Goal: Task Accomplishment & Management: Manage account settings

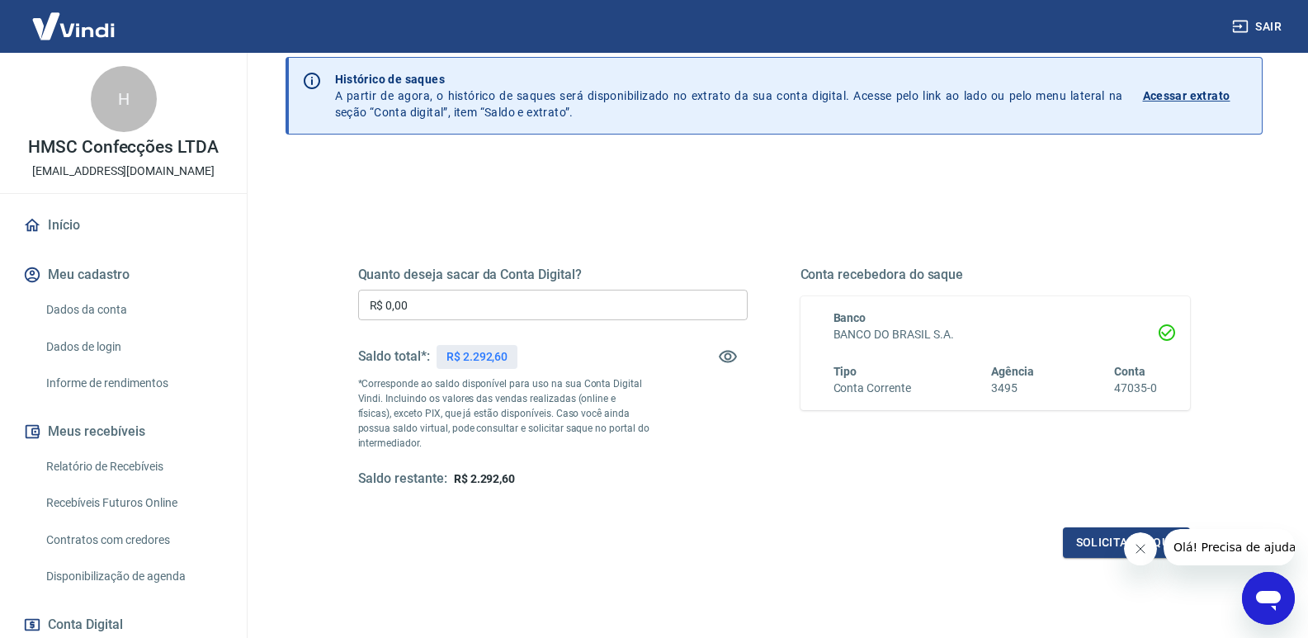
scroll to position [83, 0]
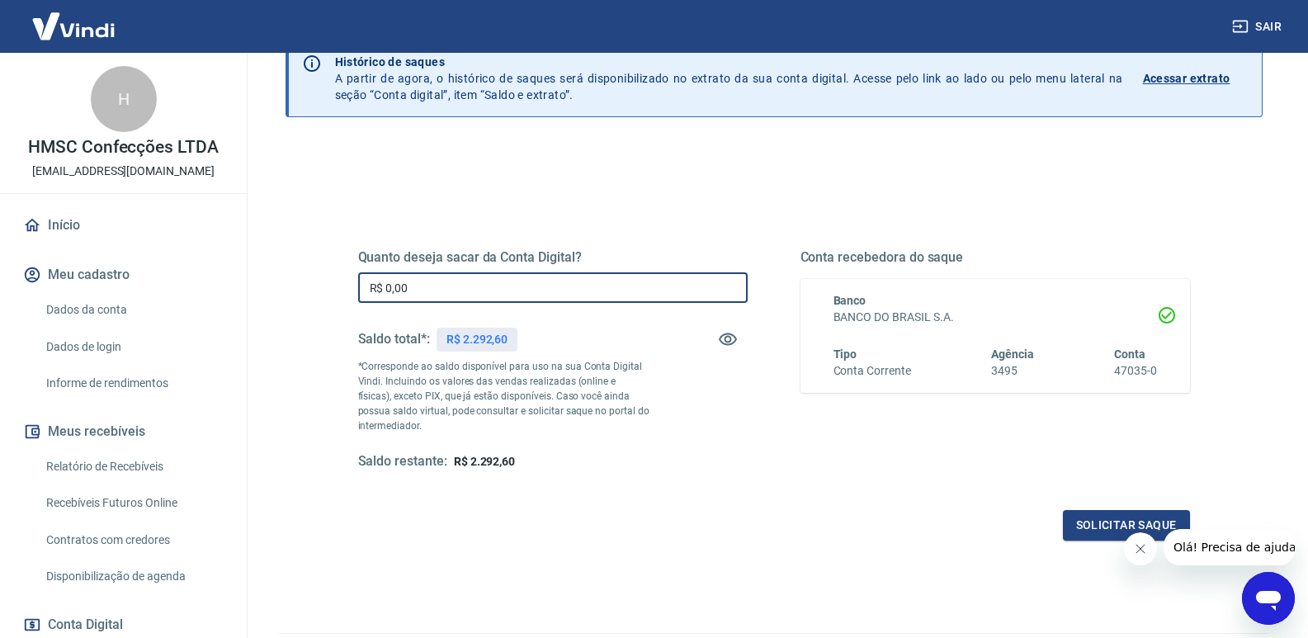
click at [556, 284] on input "R$ 0,00" at bounding box center [552, 287] width 389 height 31
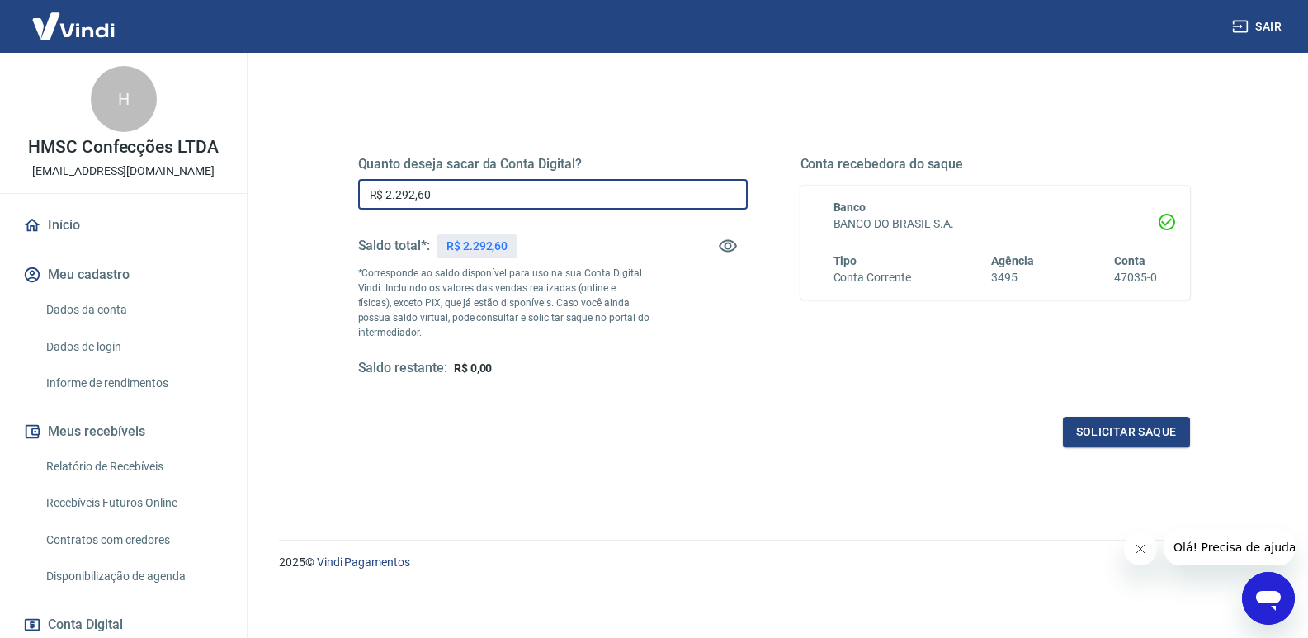
scroll to position [178, 0]
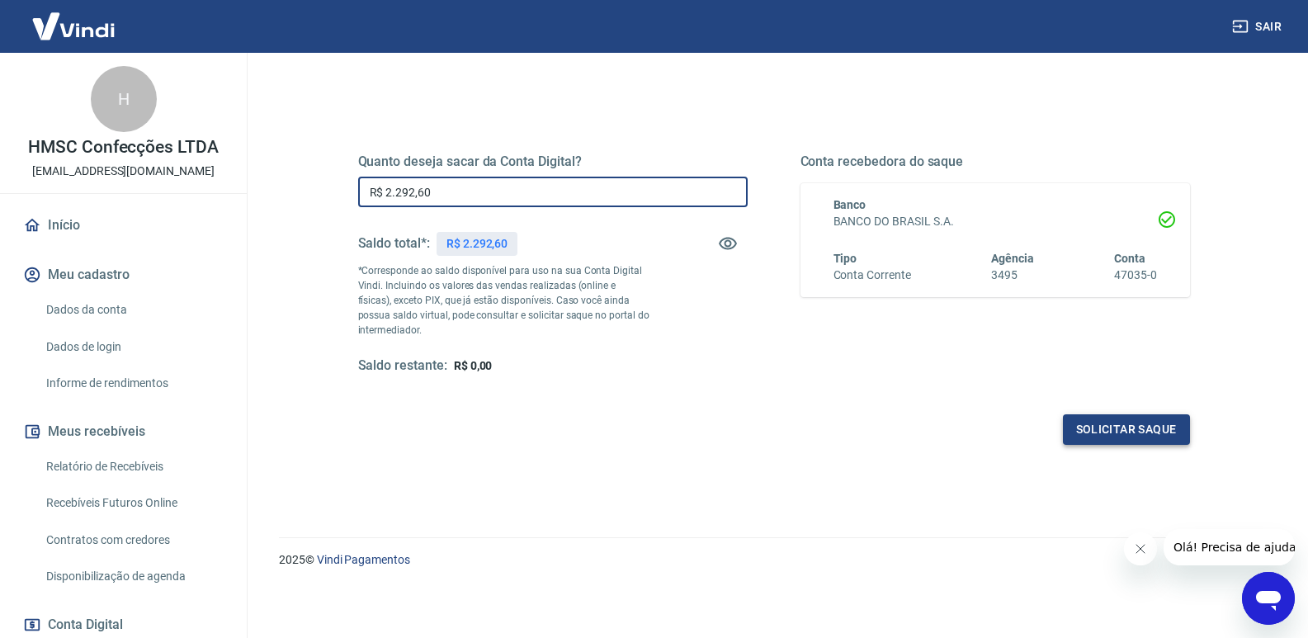
type input "R$ 2.292,60"
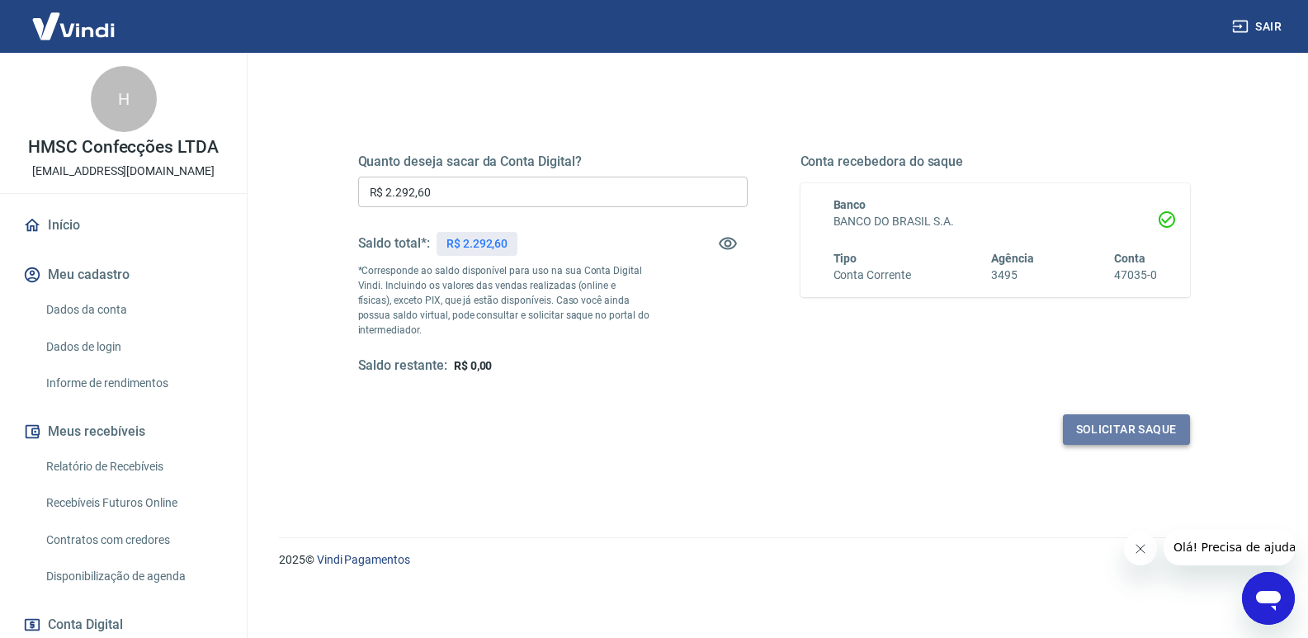
click at [1174, 435] on button "Solicitar saque" at bounding box center [1126, 429] width 127 height 31
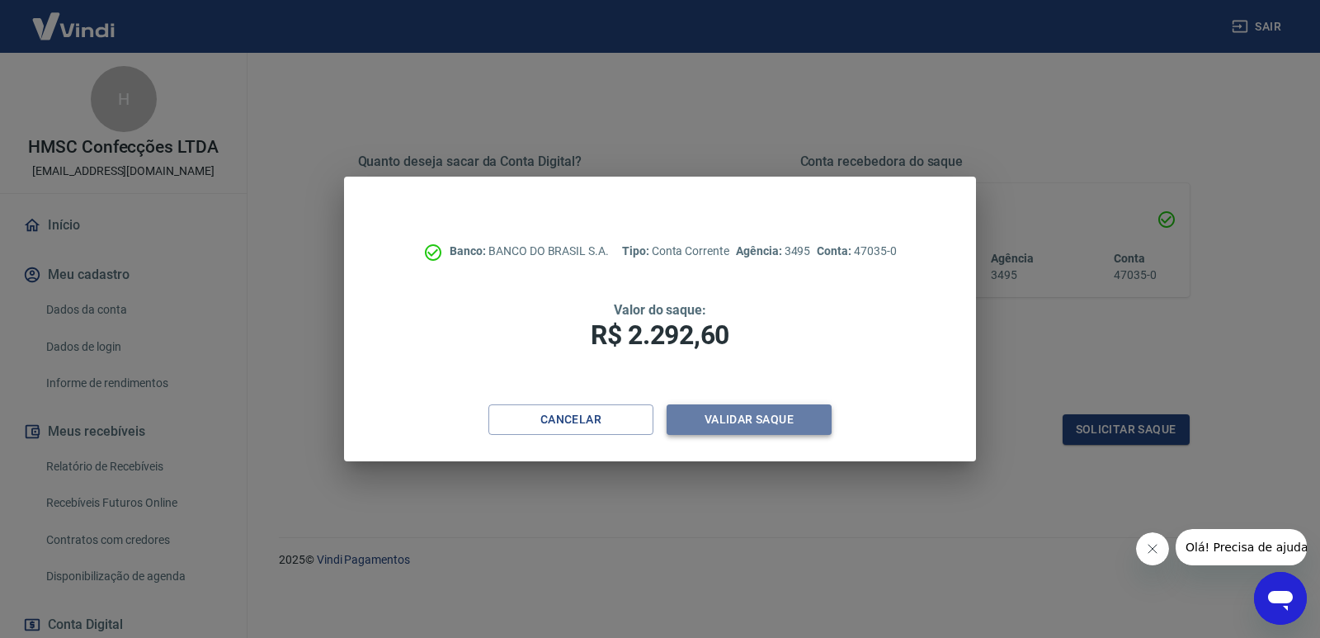
click at [704, 419] on button "Validar saque" at bounding box center [749, 419] width 165 height 31
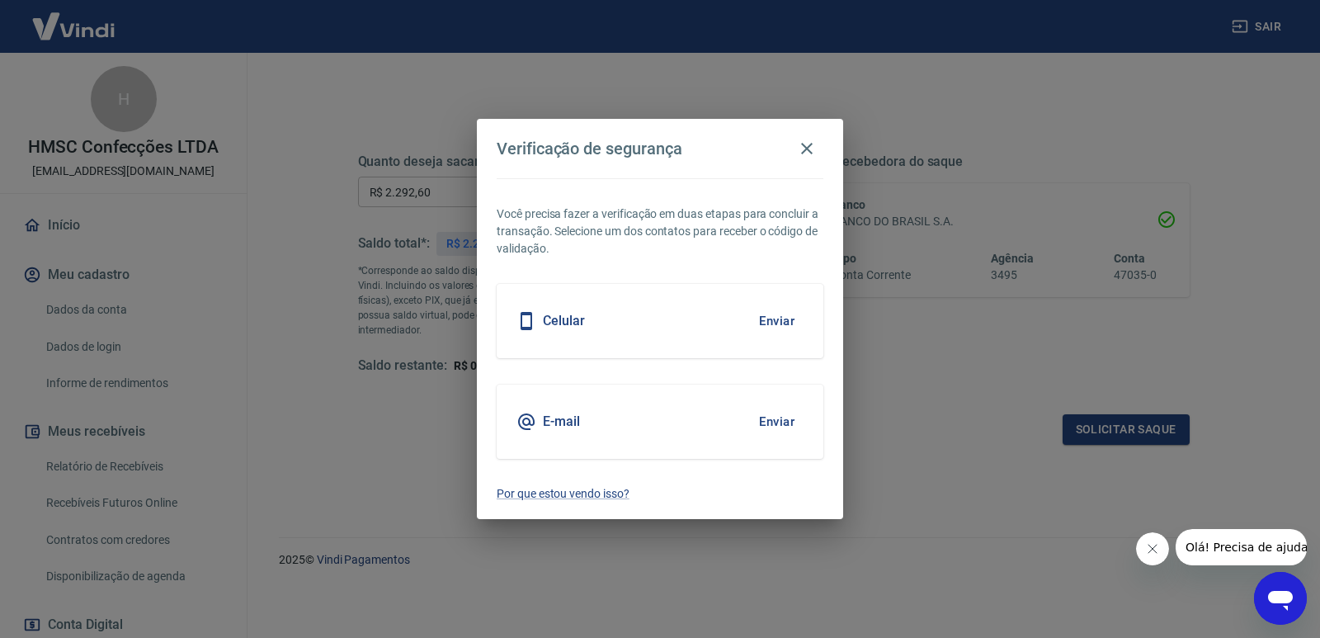
click at [605, 412] on div "E-mail Enviar" at bounding box center [660, 422] width 327 height 74
click at [545, 432] on div "E-mail" at bounding box center [549, 422] width 64 height 20
click at [557, 413] on h5 "E-mail" at bounding box center [561, 421] width 37 height 17
click at [599, 419] on div "E-mail Enviar" at bounding box center [660, 422] width 327 height 74
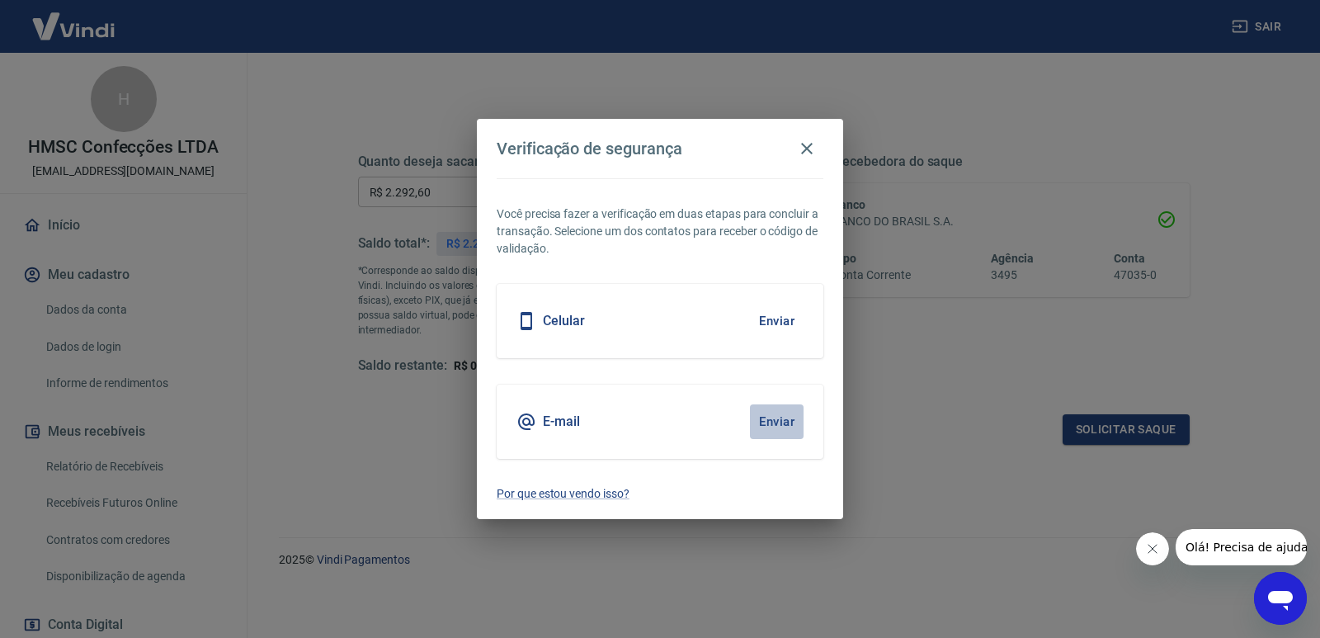
click at [782, 418] on button "Enviar" at bounding box center [777, 421] width 54 height 35
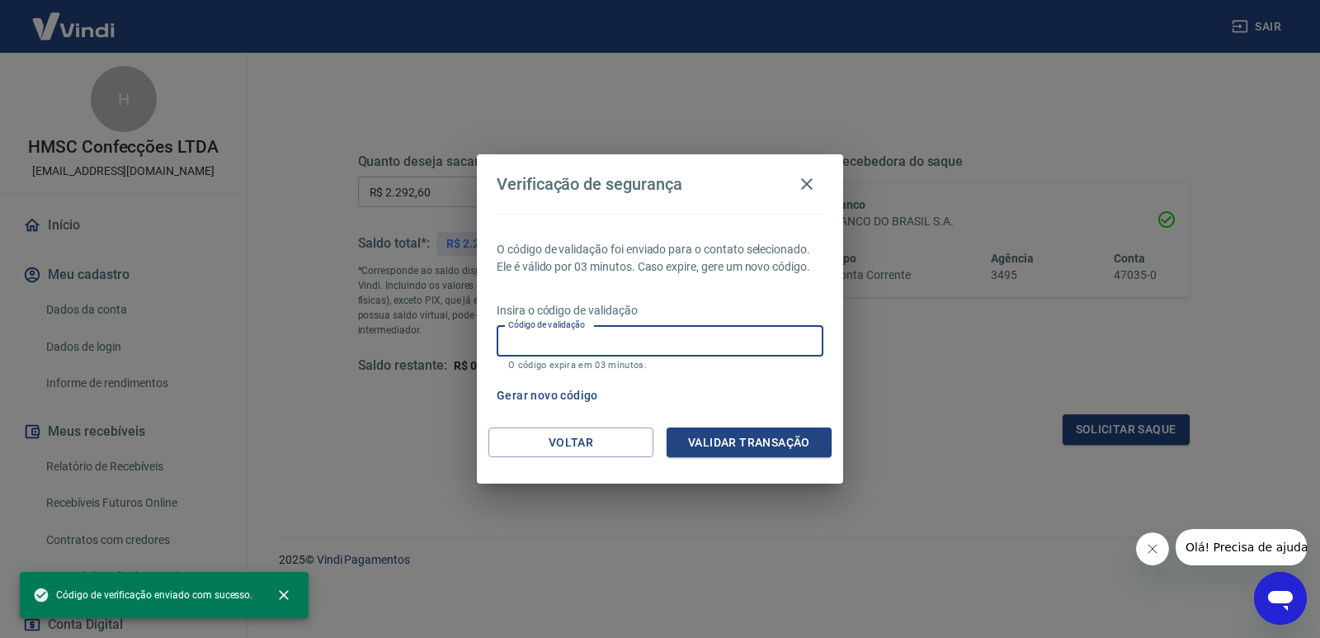
click at [625, 351] on input "Código de validação" at bounding box center [660, 341] width 327 height 31
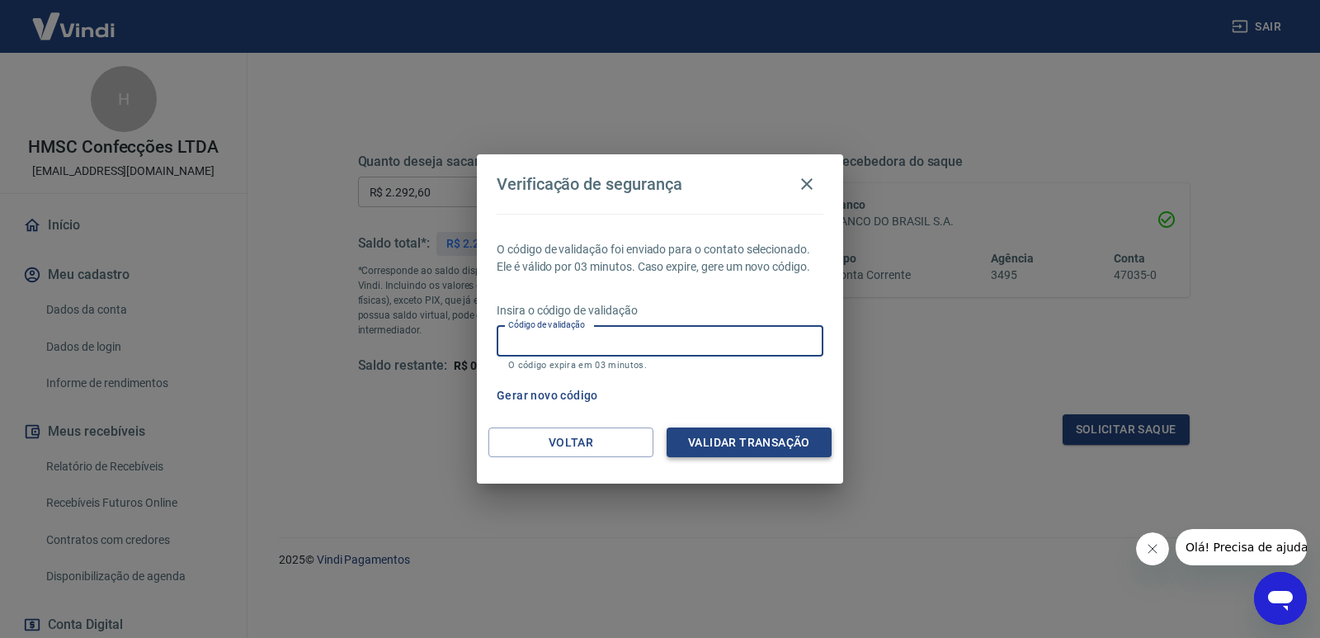
paste input "247861"
type input "247861"
click at [739, 452] on button "Validar transação" at bounding box center [749, 442] width 165 height 31
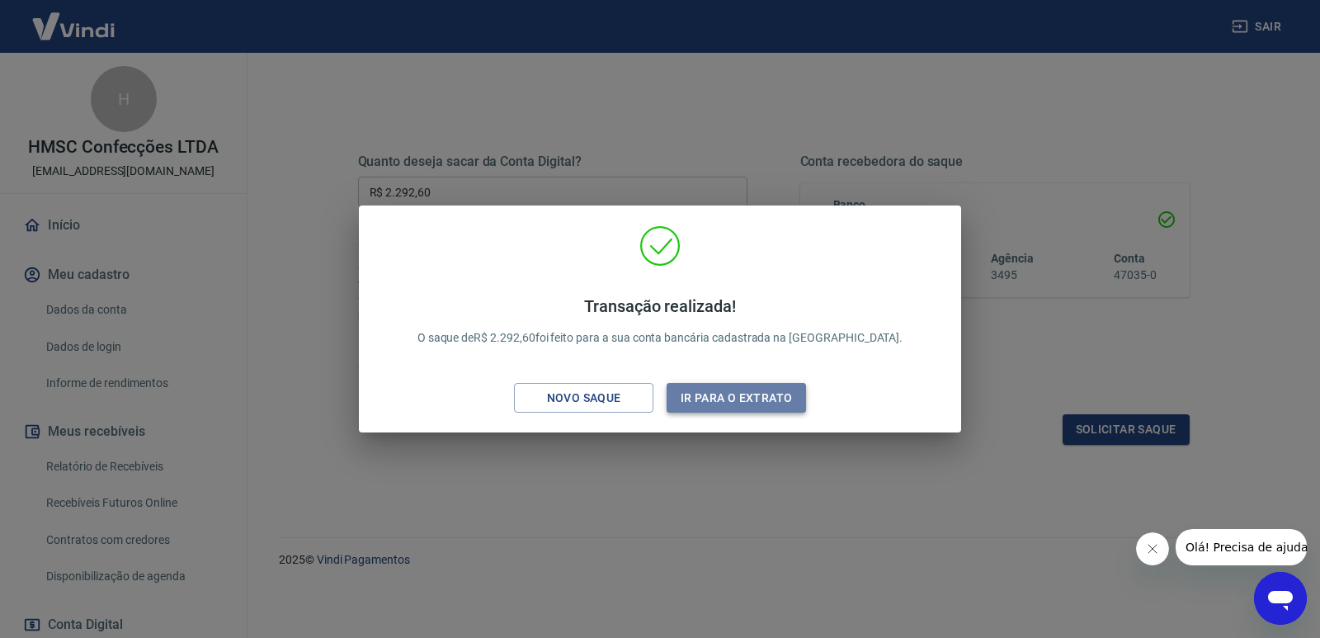
click at [687, 394] on button "Ir para o extrato" at bounding box center [736, 398] width 139 height 31
